Goal: Task Accomplishment & Management: Use online tool/utility

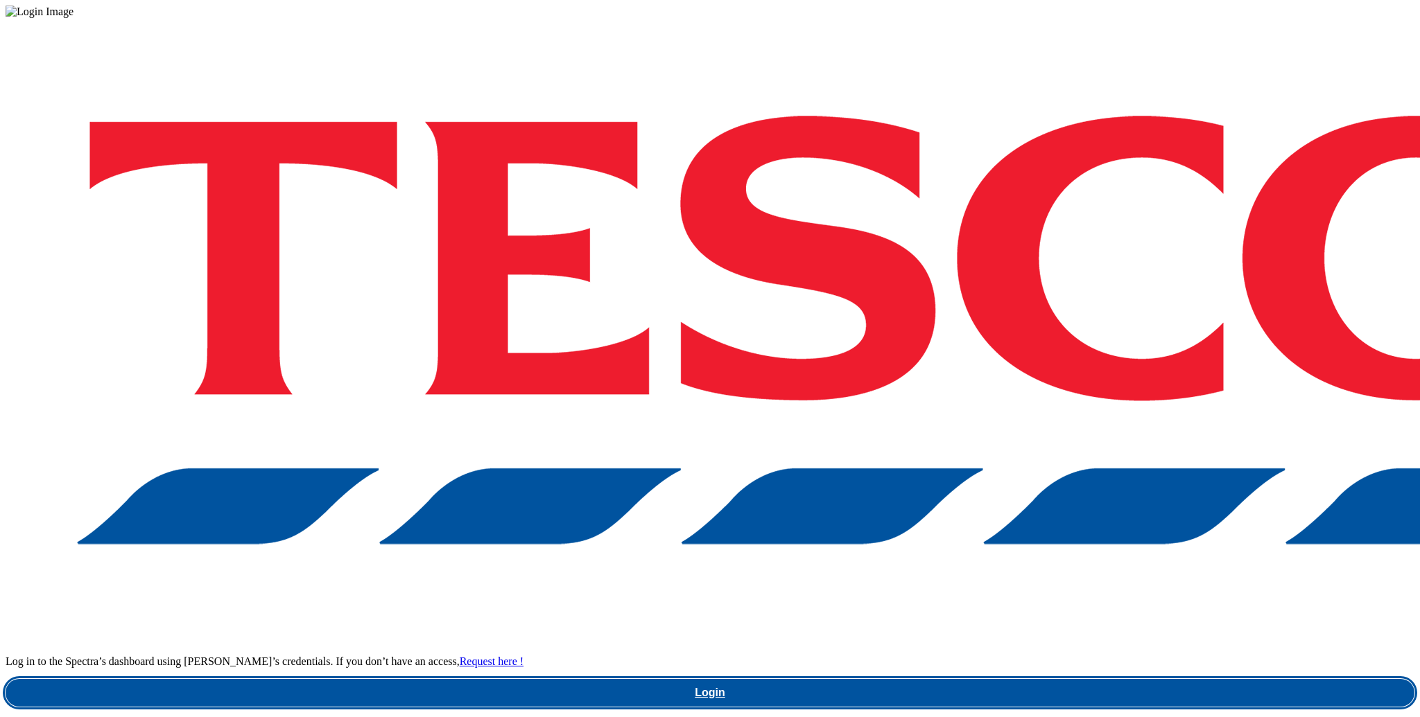
click at [1042, 679] on link "Login" at bounding box center [710, 693] width 1409 height 28
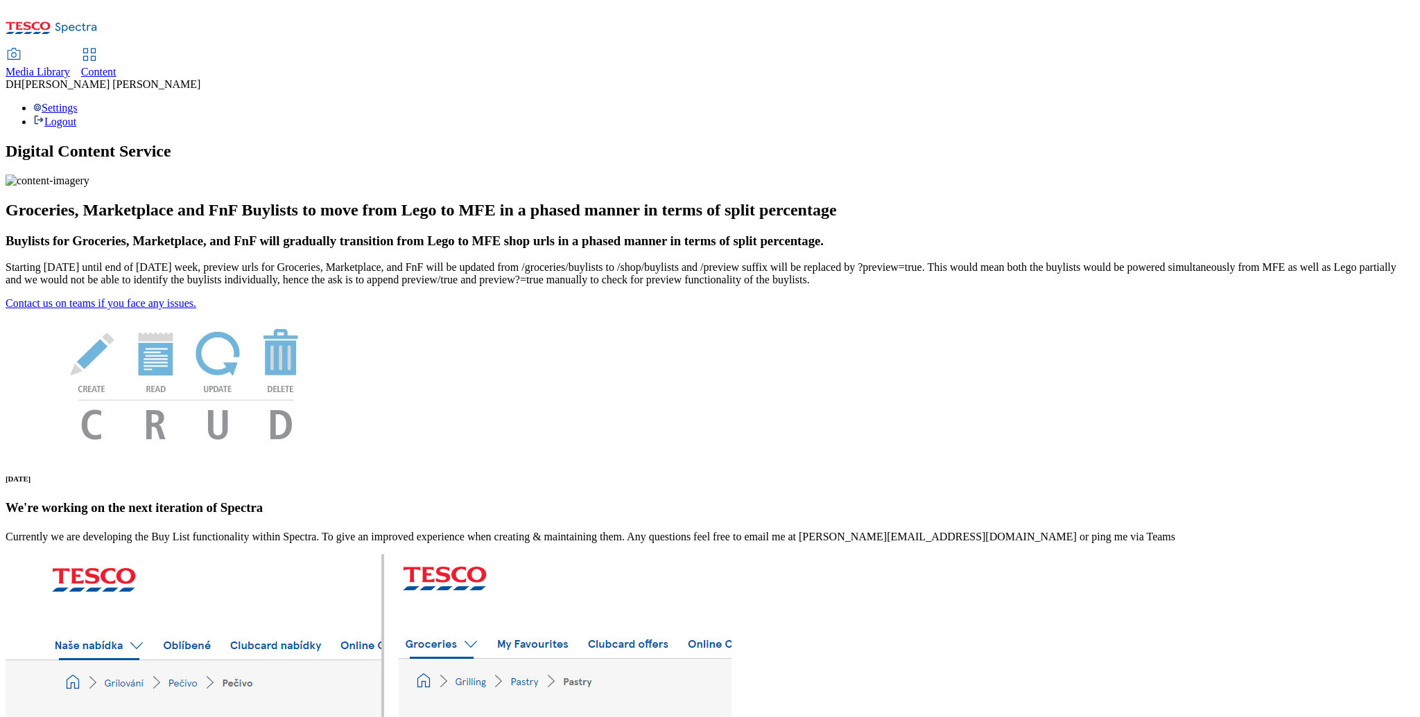
click at [116, 66] on span "Content" at bounding box center [98, 72] width 35 height 12
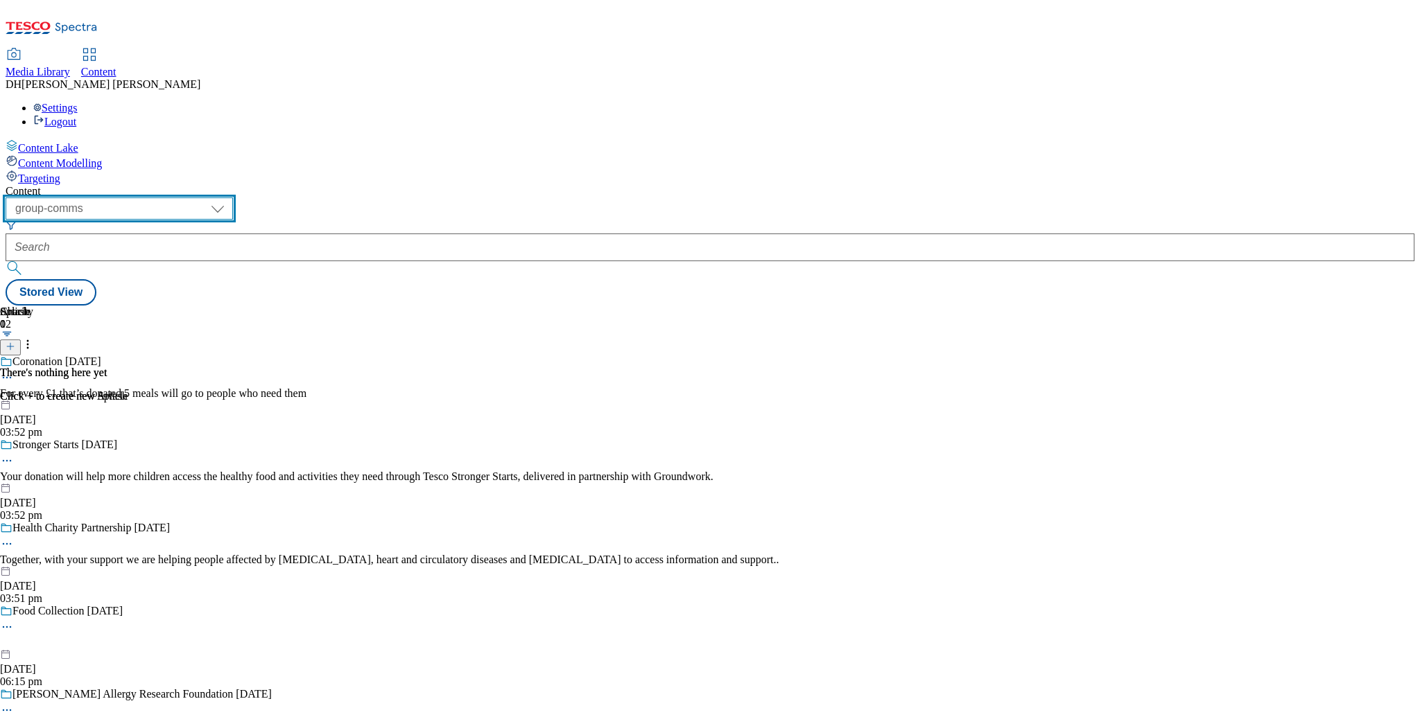
click at [233, 198] on select "dotcom-cz dotcom-hu dotcom-sk fnf-uk ghs-roi ghs-uk group-comms ighs-cz ighs-hu…" at bounding box center [119, 209] width 227 height 22
select select "ghs-[GEOGRAPHIC_DATA]"
click at [180, 198] on select "dotcom-cz dotcom-hu dotcom-sk fnf-uk ghs-roi ghs-uk group-comms ighs-cz ighs-hu…" at bounding box center [119, 209] width 227 height 22
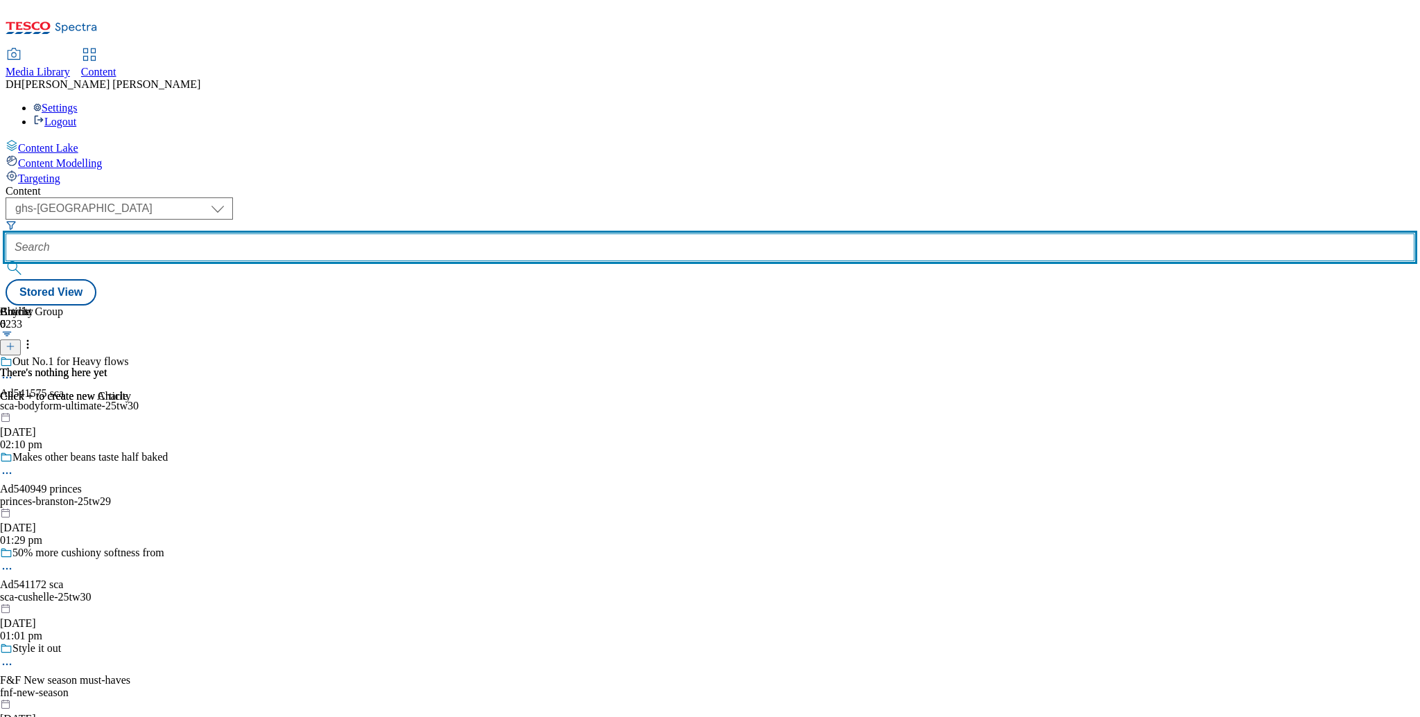
click at [402, 234] on input "text" at bounding box center [710, 248] width 1409 height 28
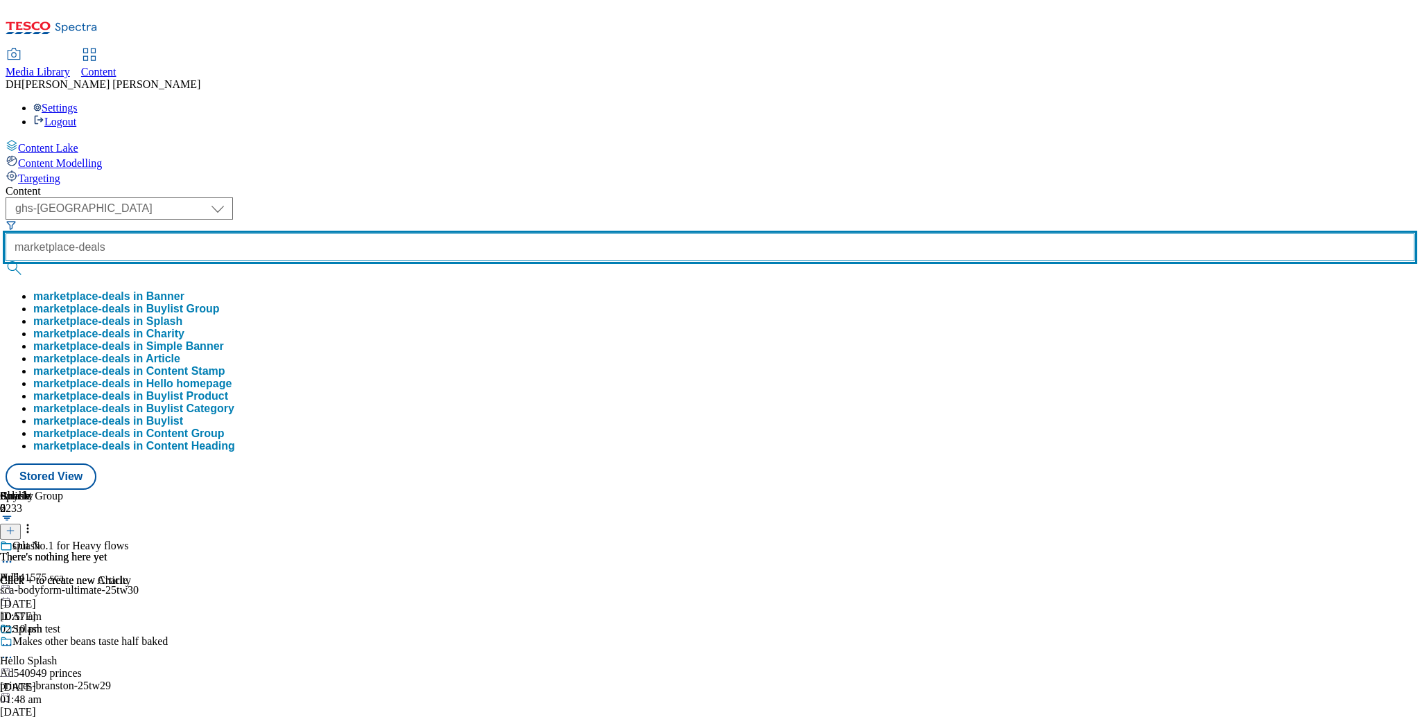
type input "marketplace-deals"
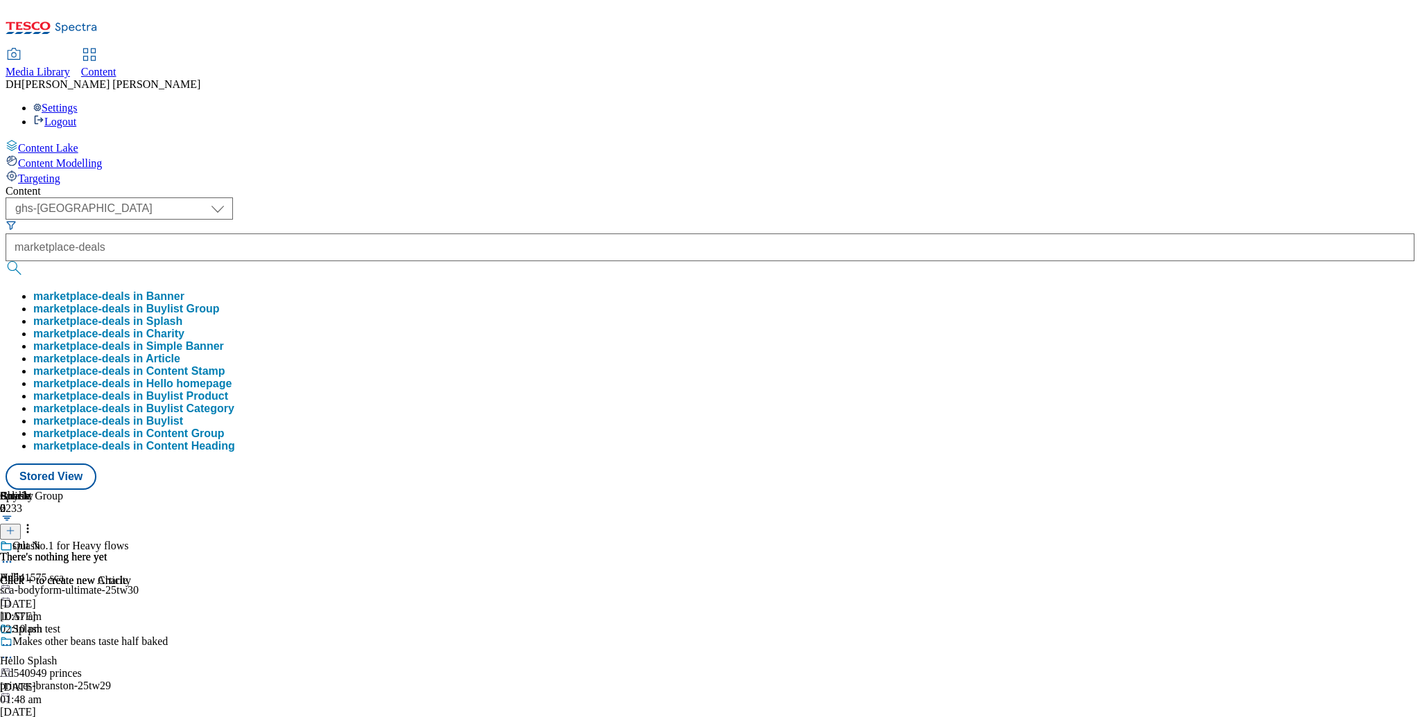
click at [220, 303] on button "marketplace-deals in Buylist Group" at bounding box center [126, 309] width 186 height 12
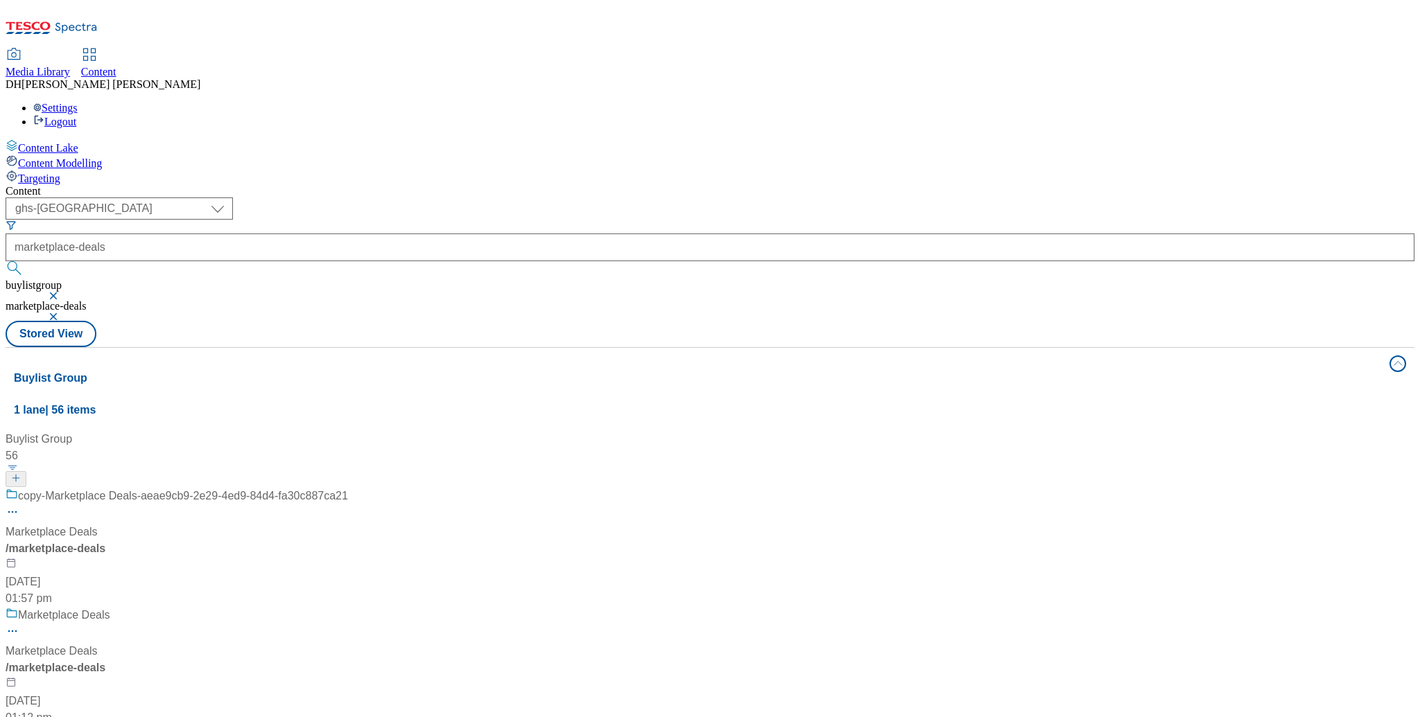
scroll to position [190, 0]
click at [348, 660] on div "/ marketplace-deals" at bounding box center [177, 668] width 342 height 17
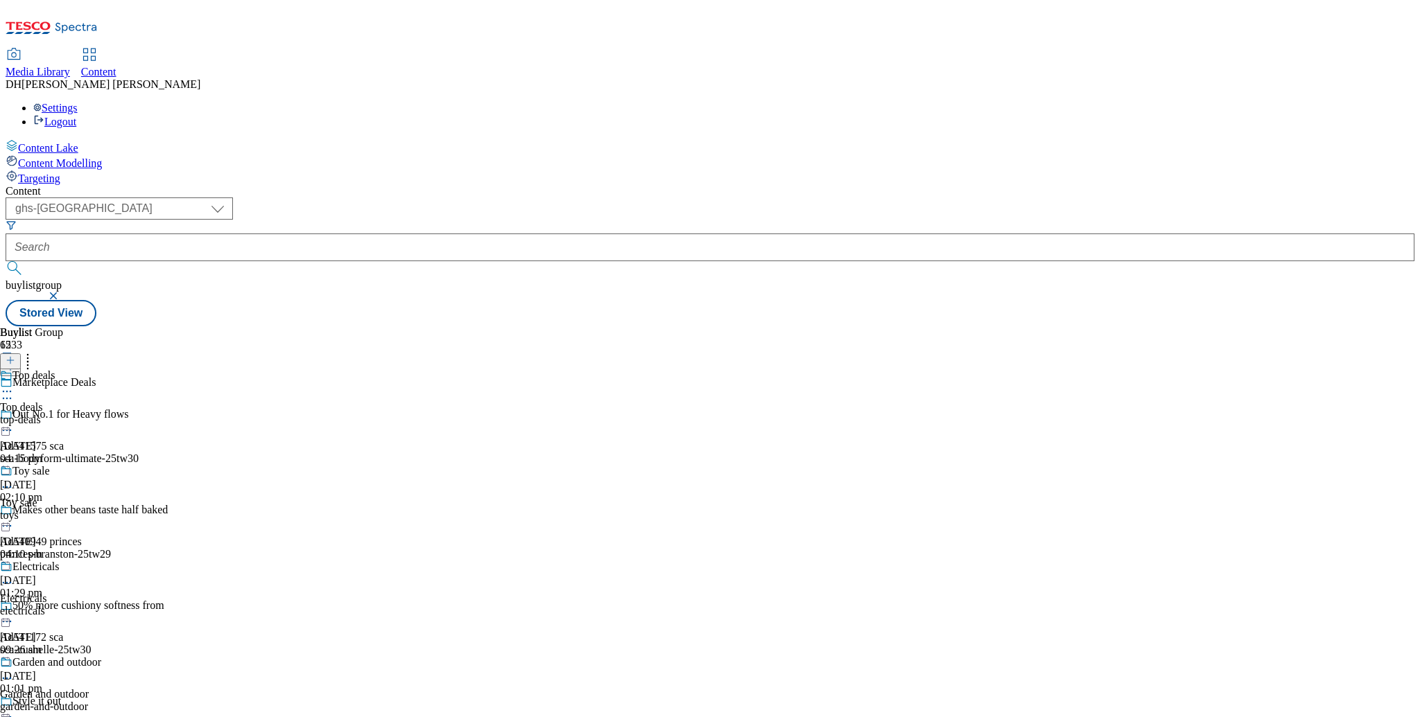
scroll to position [257, 0]
click at [101, 656] on div "Garden and outdoor" at bounding box center [50, 672] width 101 height 32
